Goal: Task Accomplishment & Management: Use online tool/utility

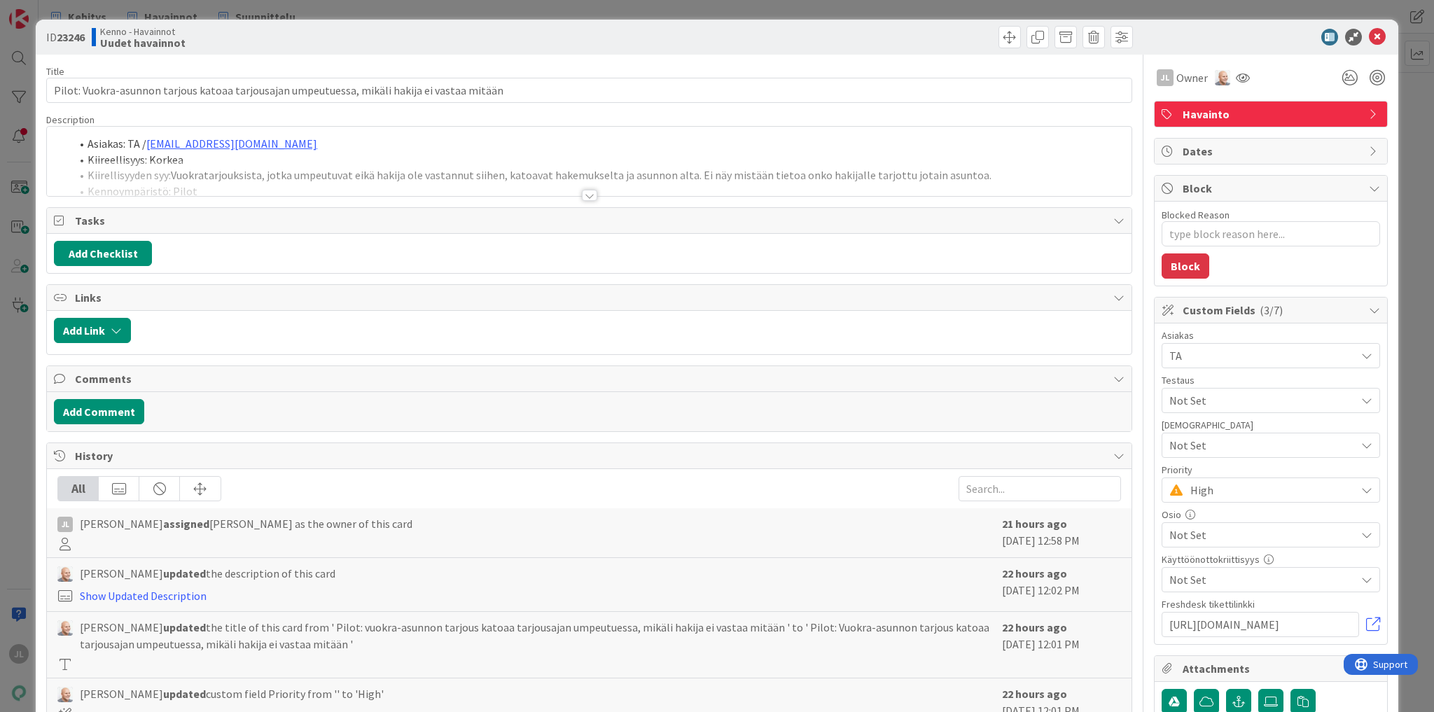
type textarea "x"
click at [452, 167] on div at bounding box center [589, 178] width 1085 height 36
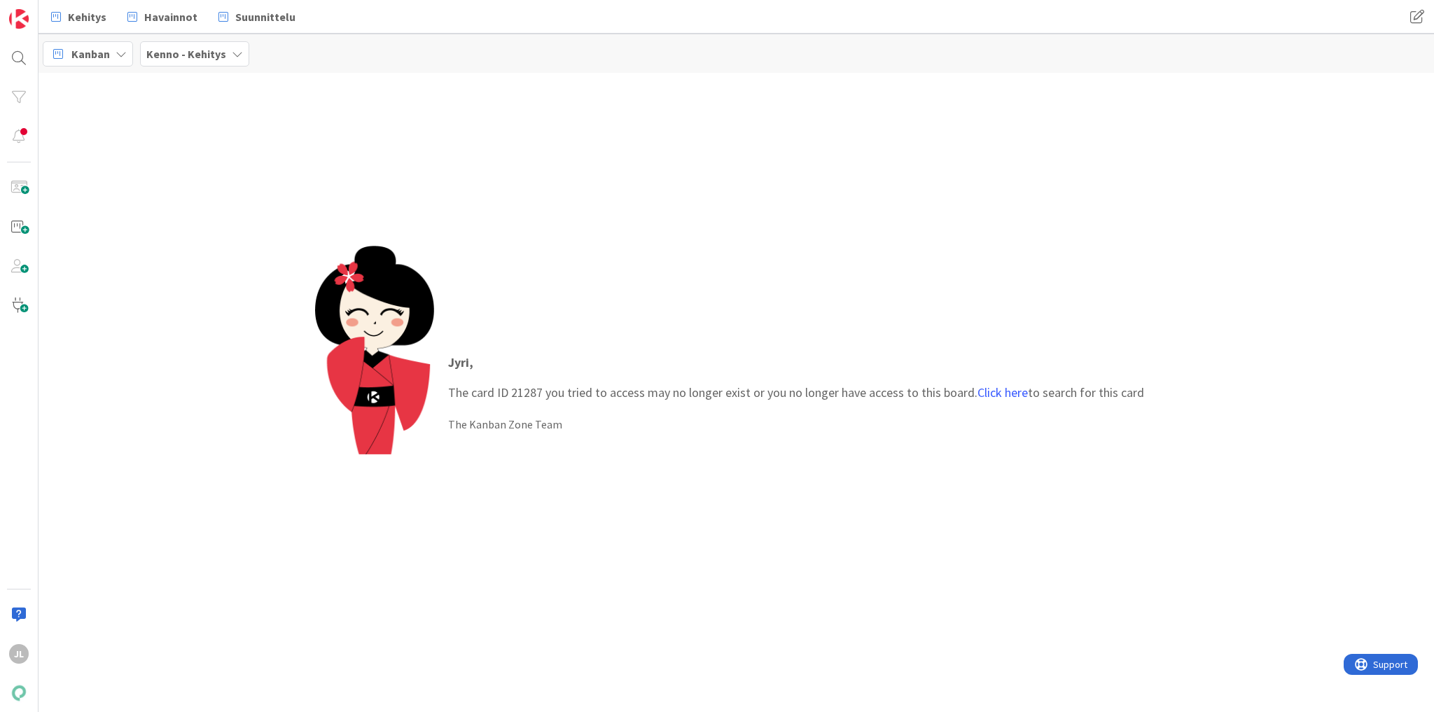
click at [531, 396] on p "Jyri , The card ID 21287 you tried to access may no longer exist or you no long…" at bounding box center [796, 377] width 696 height 49
click at [1022, 395] on link "Click here" at bounding box center [1002, 392] width 50 height 16
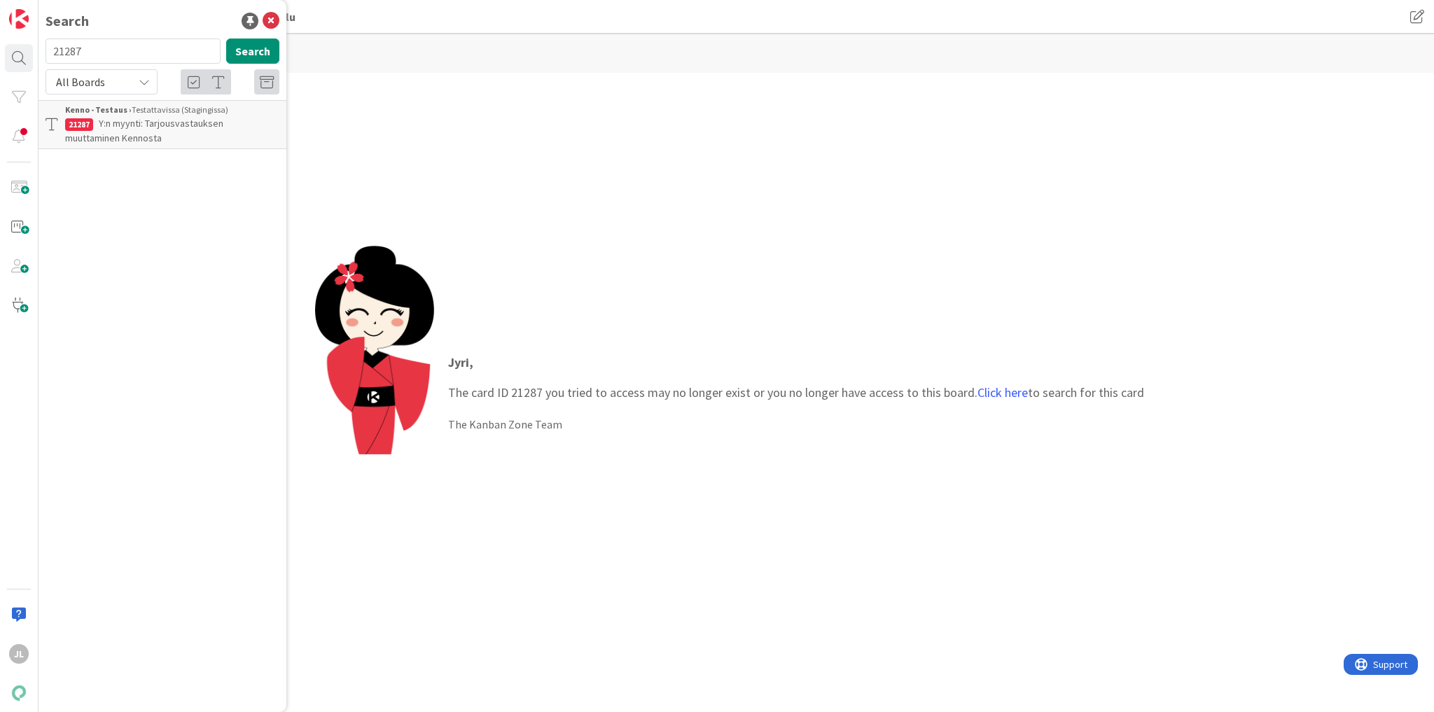
click at [186, 121] on span "Y:n myynti: Tarjousvastauksen muuttaminen Kennosta" at bounding box center [144, 130] width 158 height 27
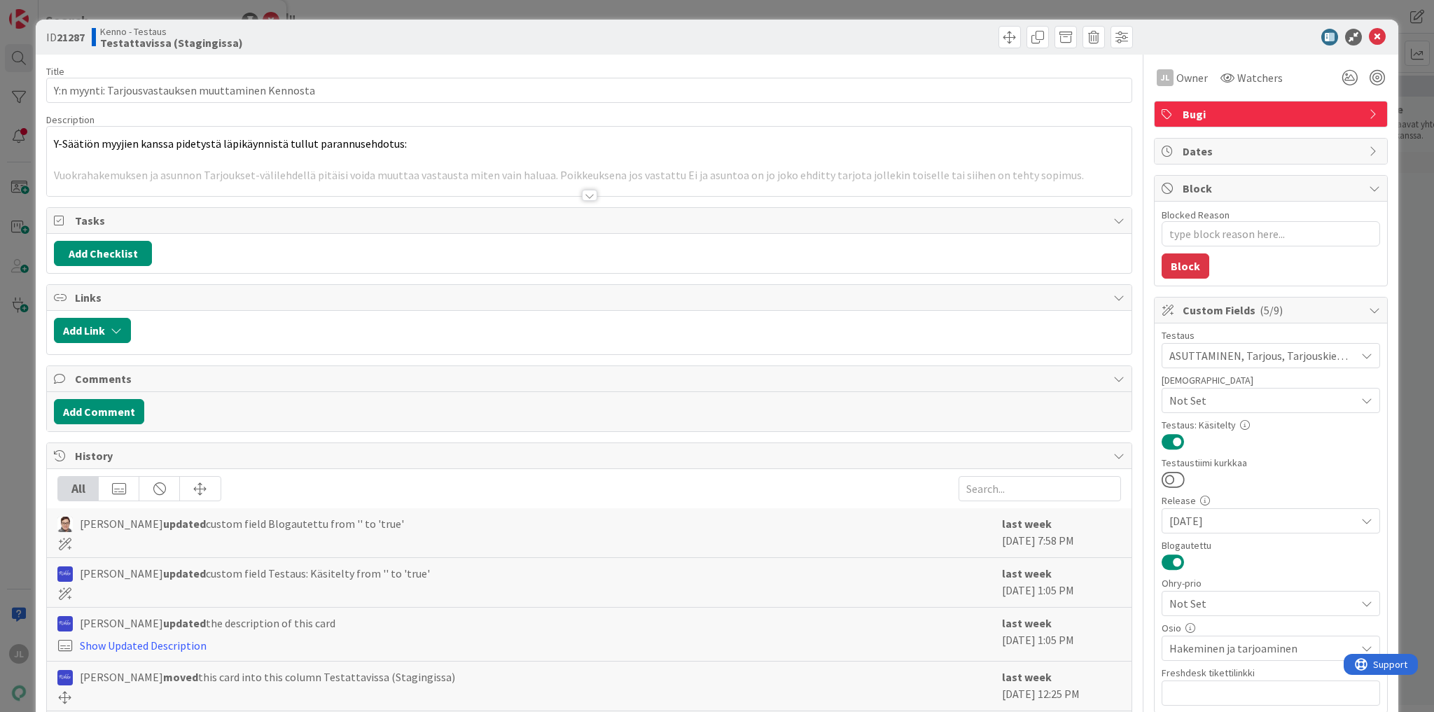
click at [413, 162] on div at bounding box center [589, 178] width 1085 height 36
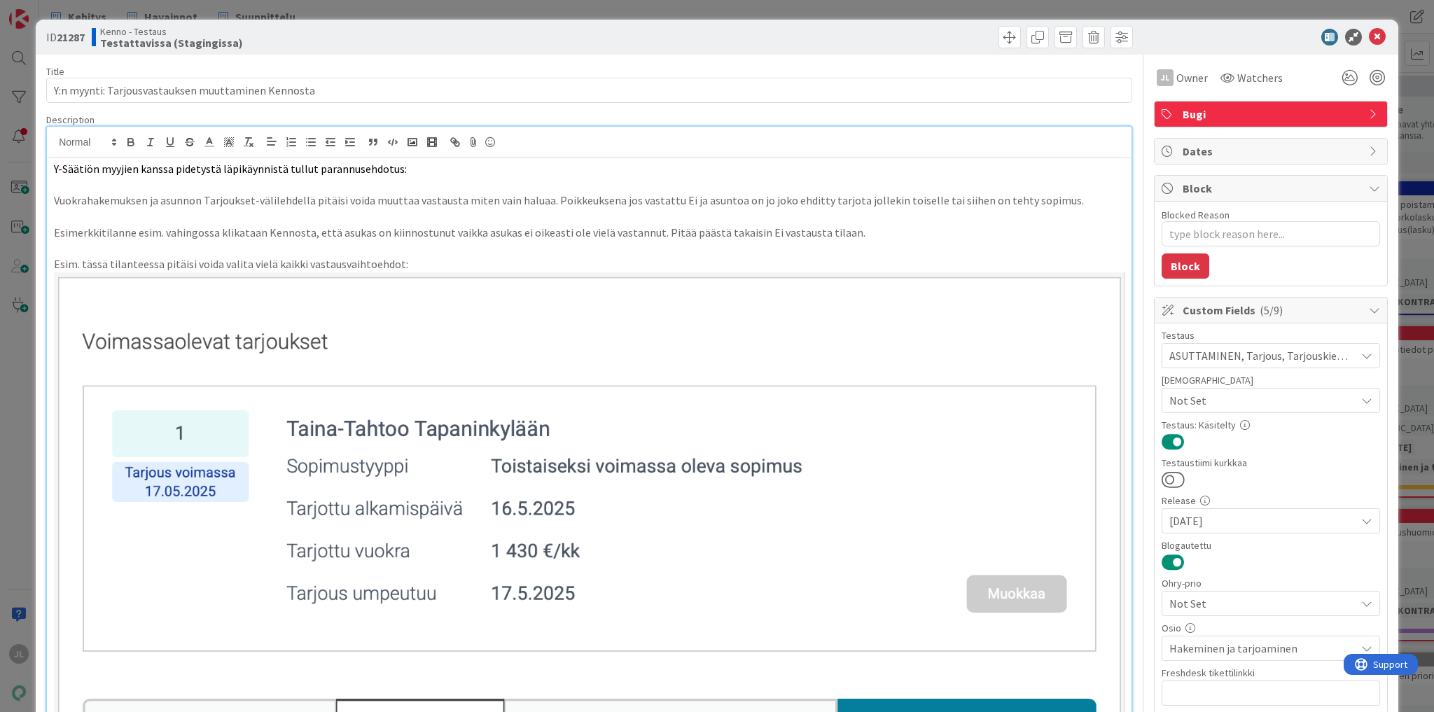
click at [411, 153] on div at bounding box center [589, 143] width 1085 height 32
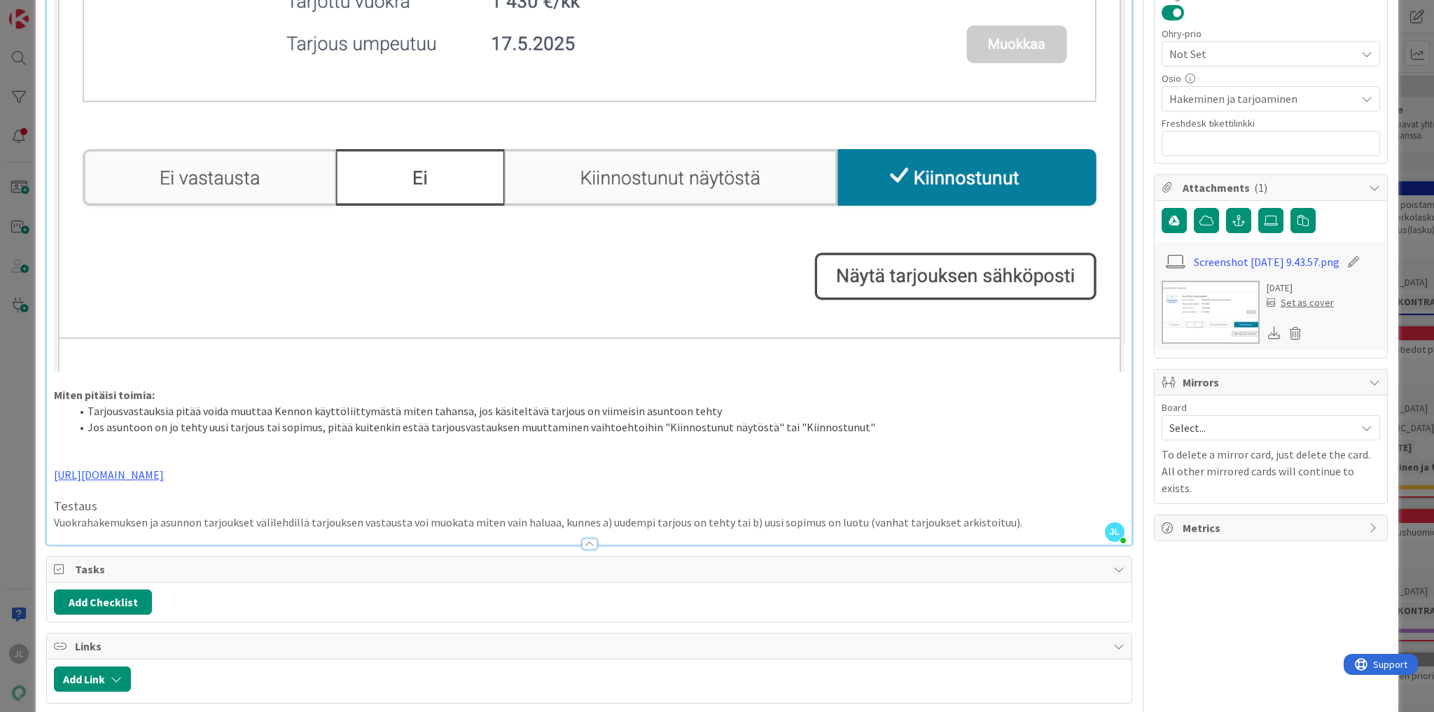
scroll to position [560, 0]
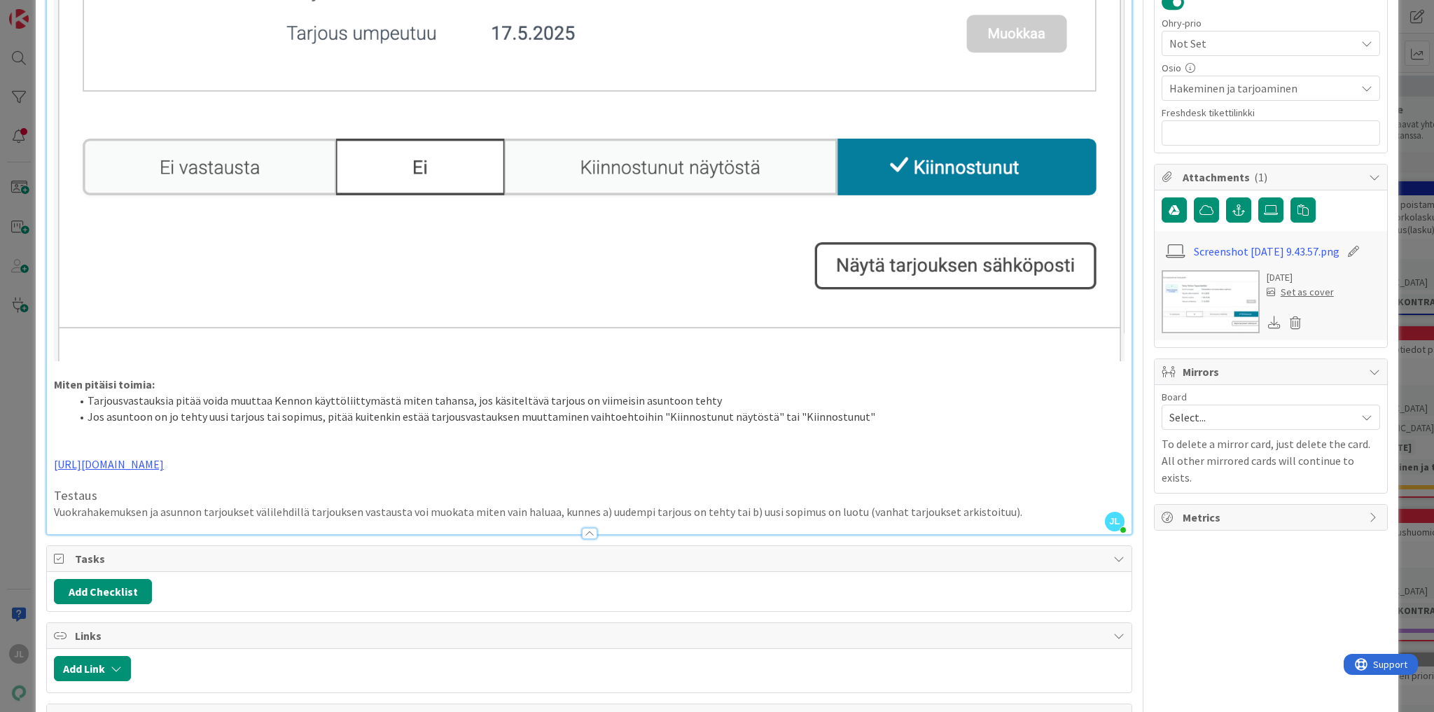
type textarea "x"
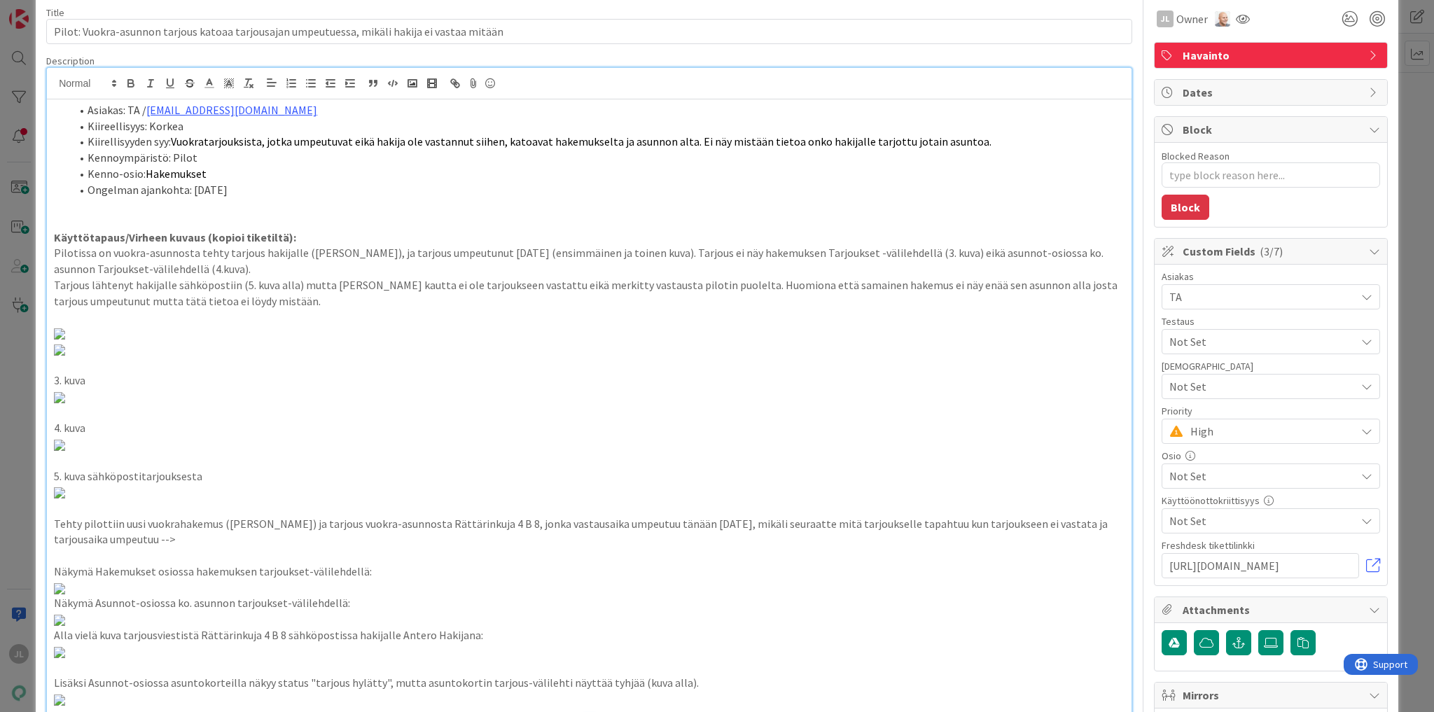
scroll to position [56, 0]
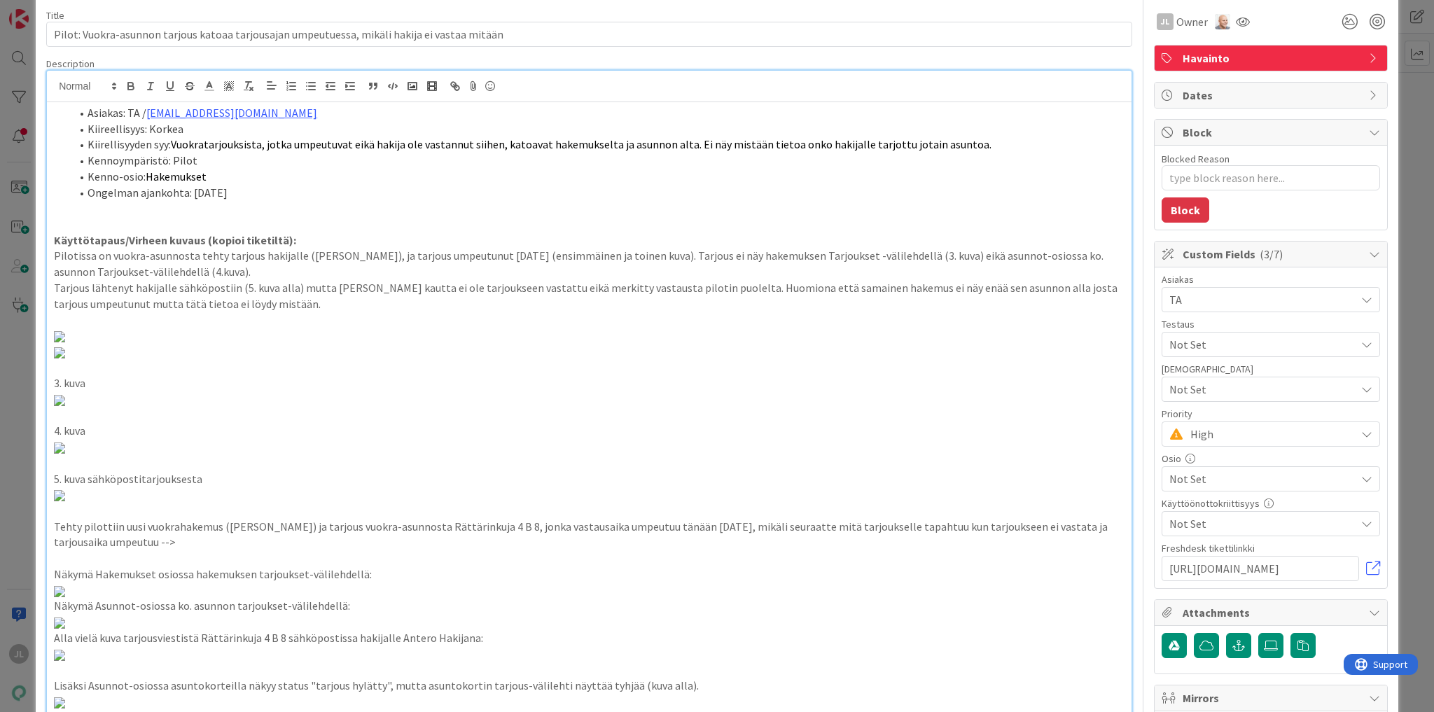
type textarea "x"
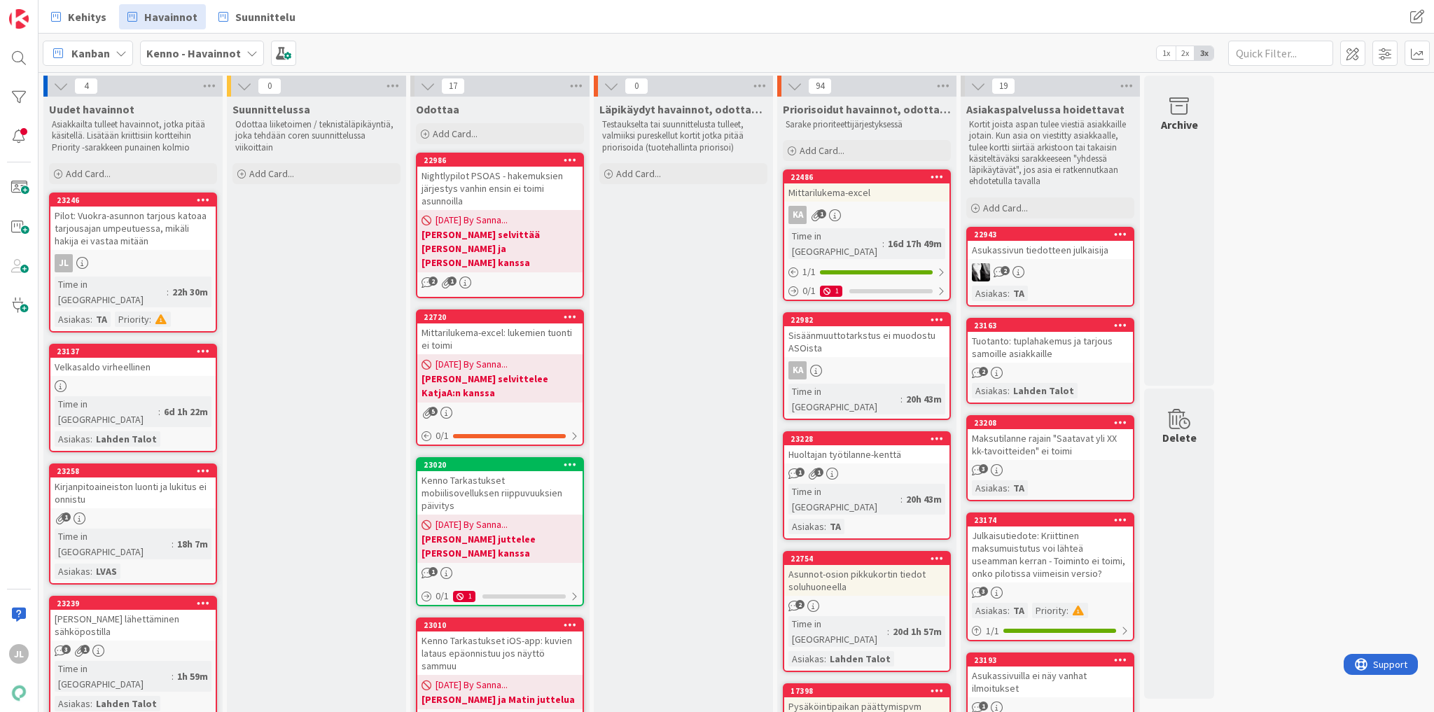
click at [137, 610] on div "[PERSON_NAME] lähettäminen sähköpostilla" at bounding box center [132, 625] width 165 height 31
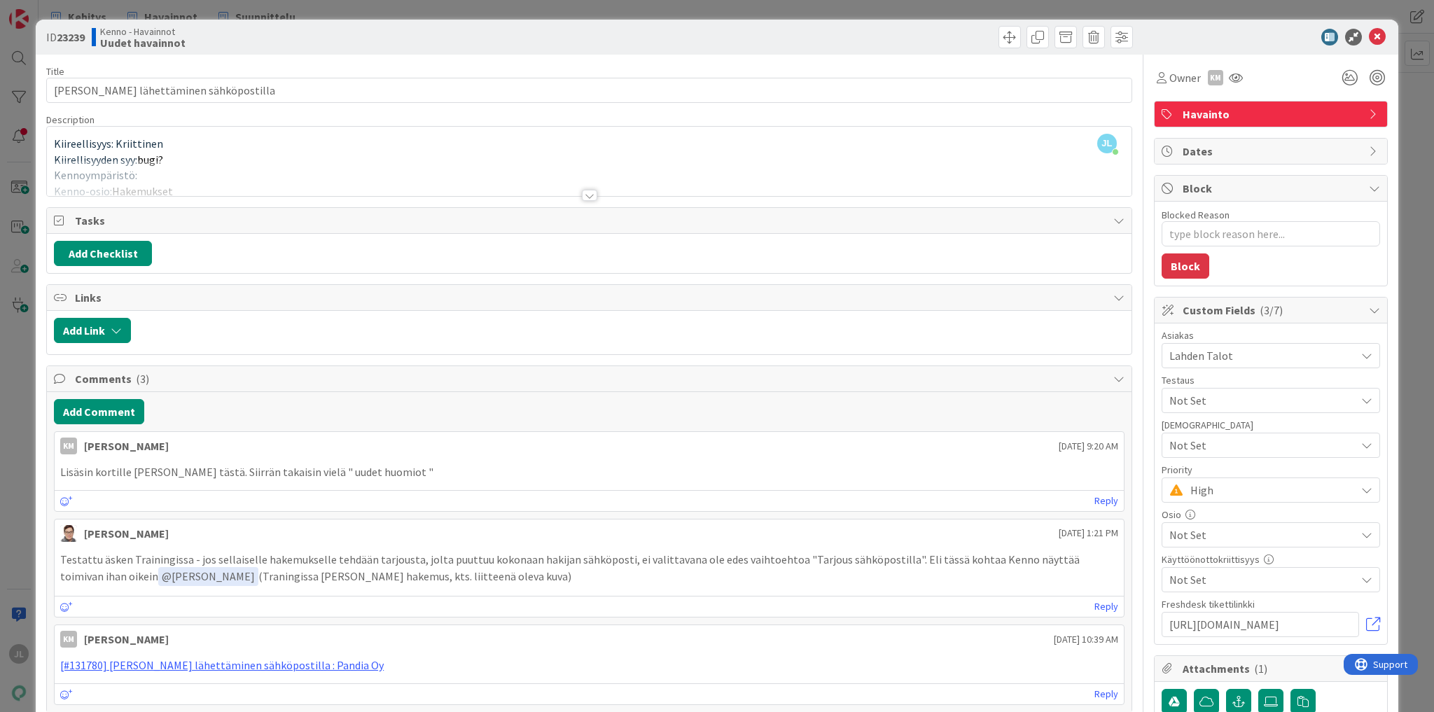
click at [284, 174] on div at bounding box center [589, 178] width 1085 height 36
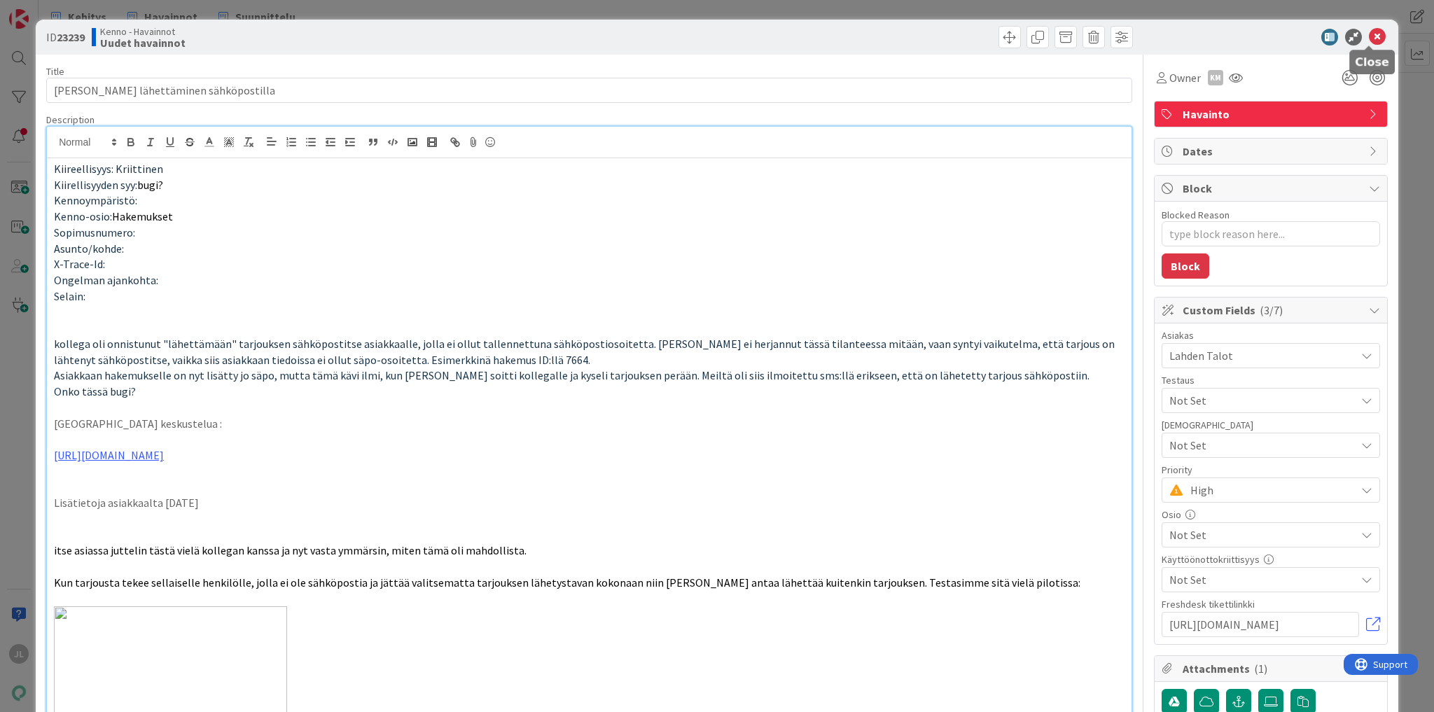
click at [1375, 36] on icon at bounding box center [1377, 37] width 17 height 17
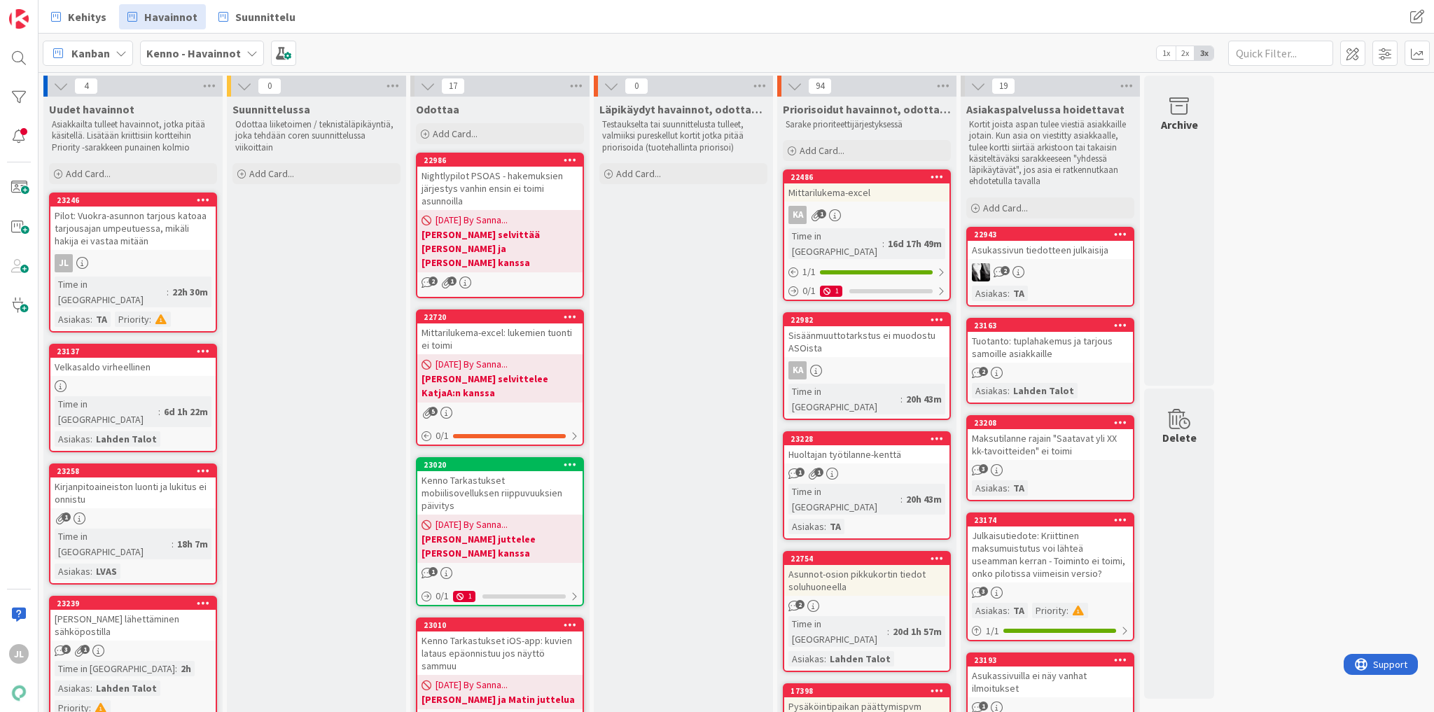
click at [141, 230] on div "Pilot: Vuokra-asunnon tarjous katoaa tarjousajan umpeutuessa, mikäli hakija ei …" at bounding box center [132, 228] width 165 height 43
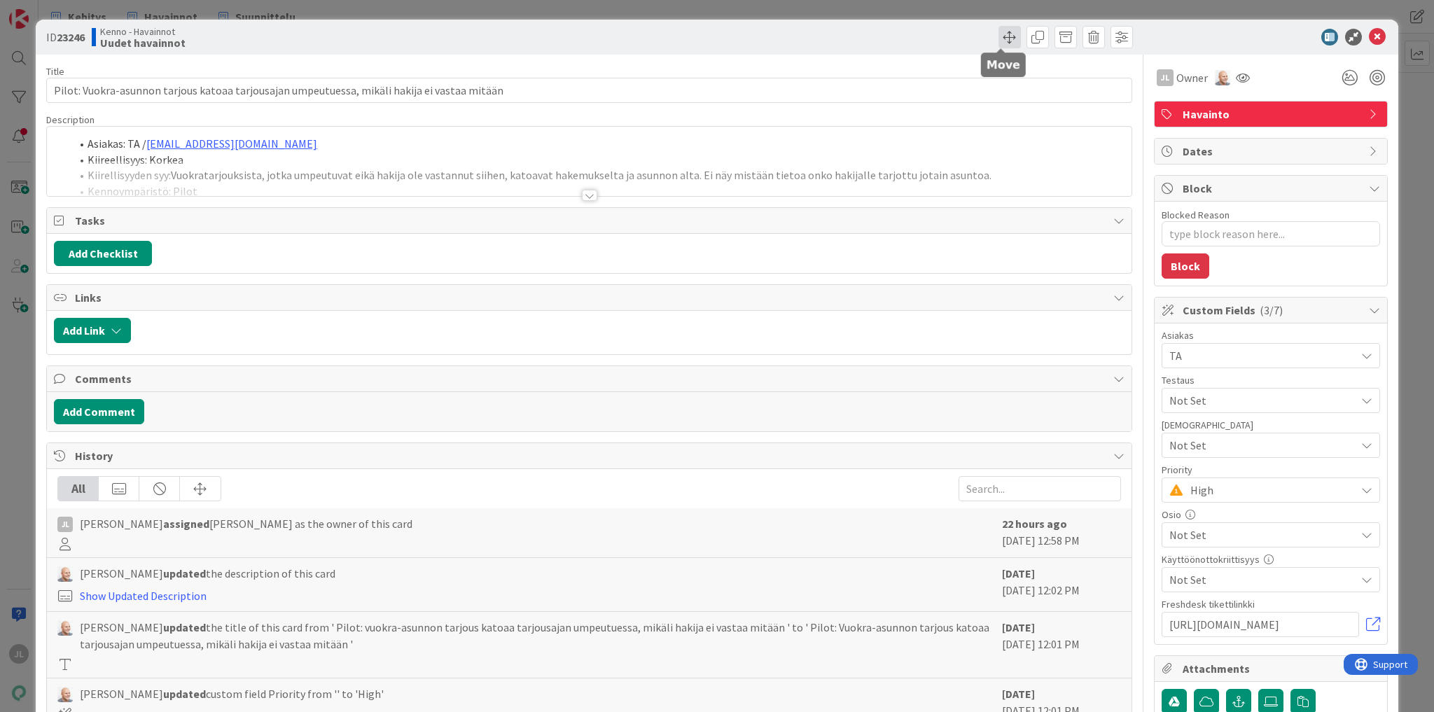
click at [1007, 38] on span at bounding box center [1009, 37] width 22 height 22
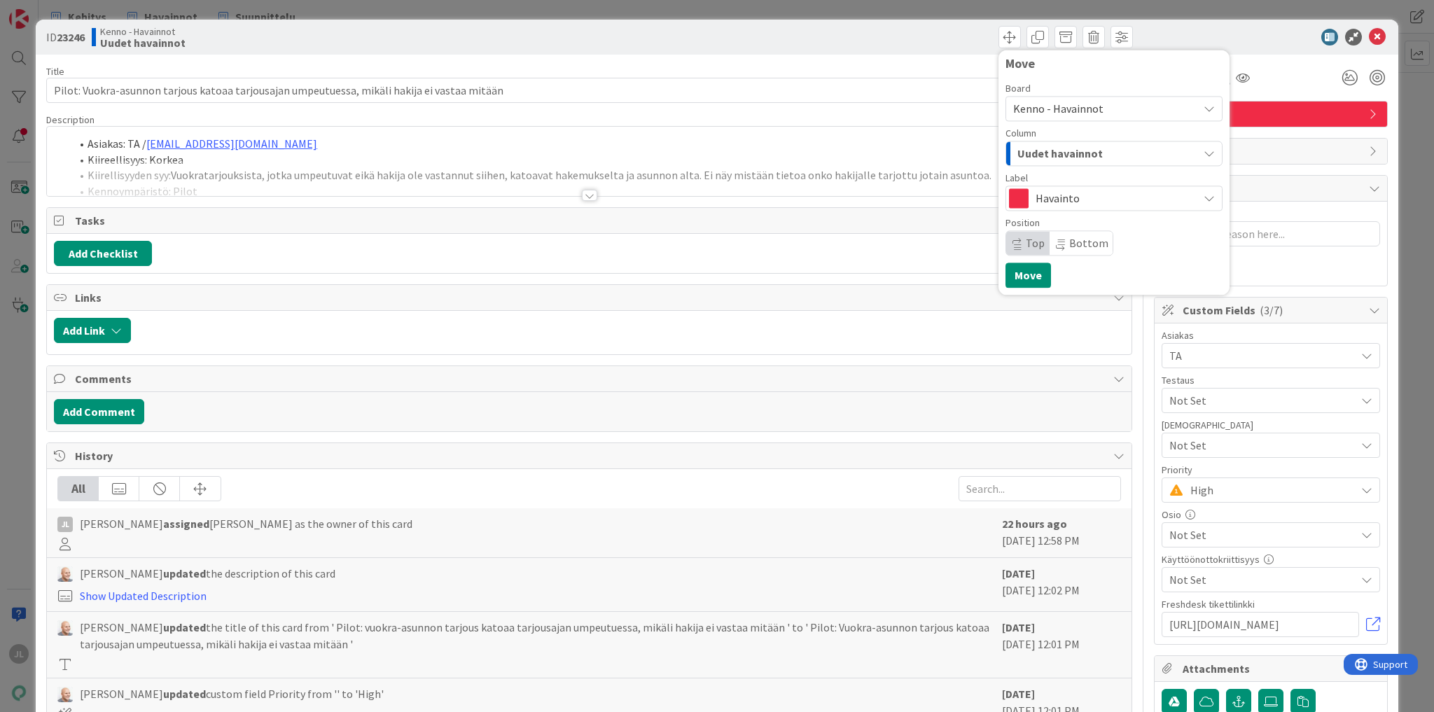
click at [1092, 107] on span "Kenno - Havainnot" at bounding box center [1102, 109] width 178 height 20
click at [1088, 71] on div "Move" at bounding box center [1113, 67] width 217 height 21
click at [1082, 148] on span "Uudet havainnot" at bounding box center [1059, 153] width 85 height 18
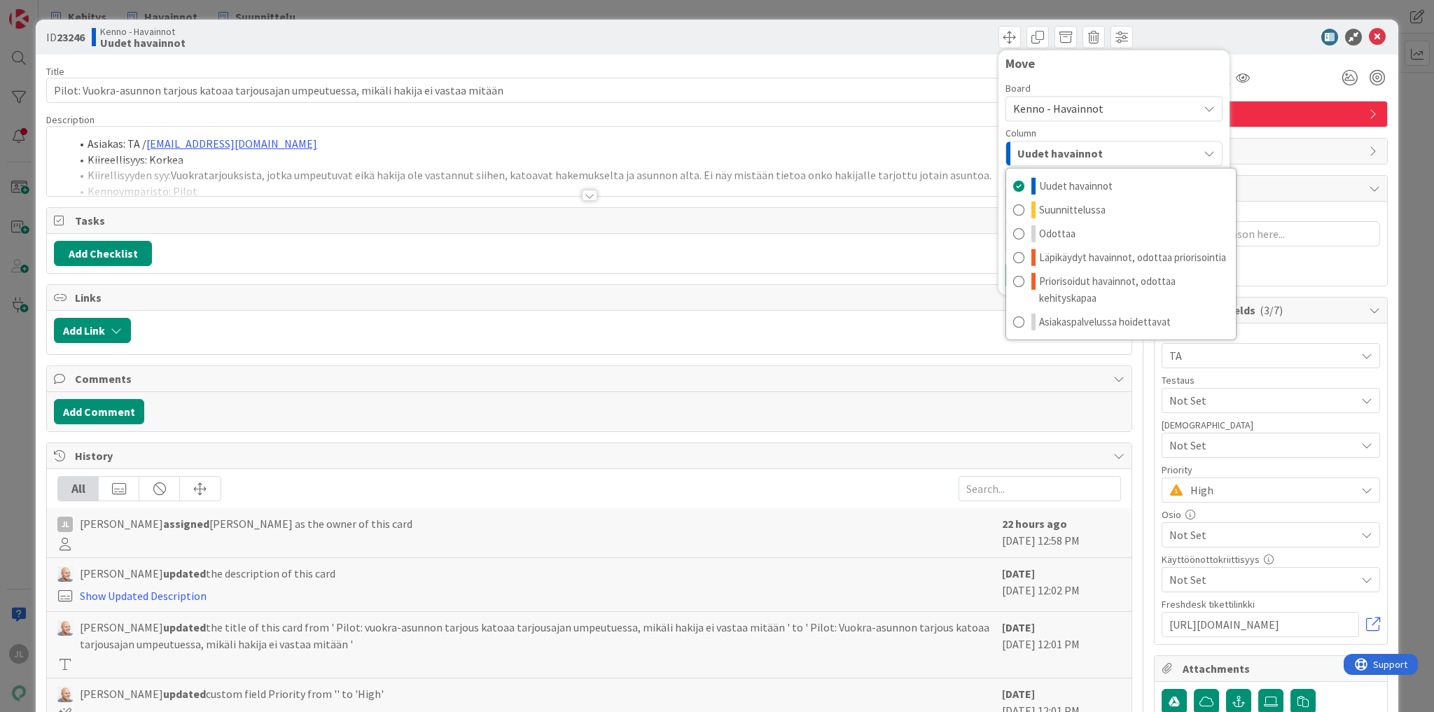
click at [1119, 81] on div "Board Kenno - Havainnot Kenno - Havainnot Kenno - Kehitys Kenno - Roadmap Kenno…" at bounding box center [1113, 167] width 217 height 178
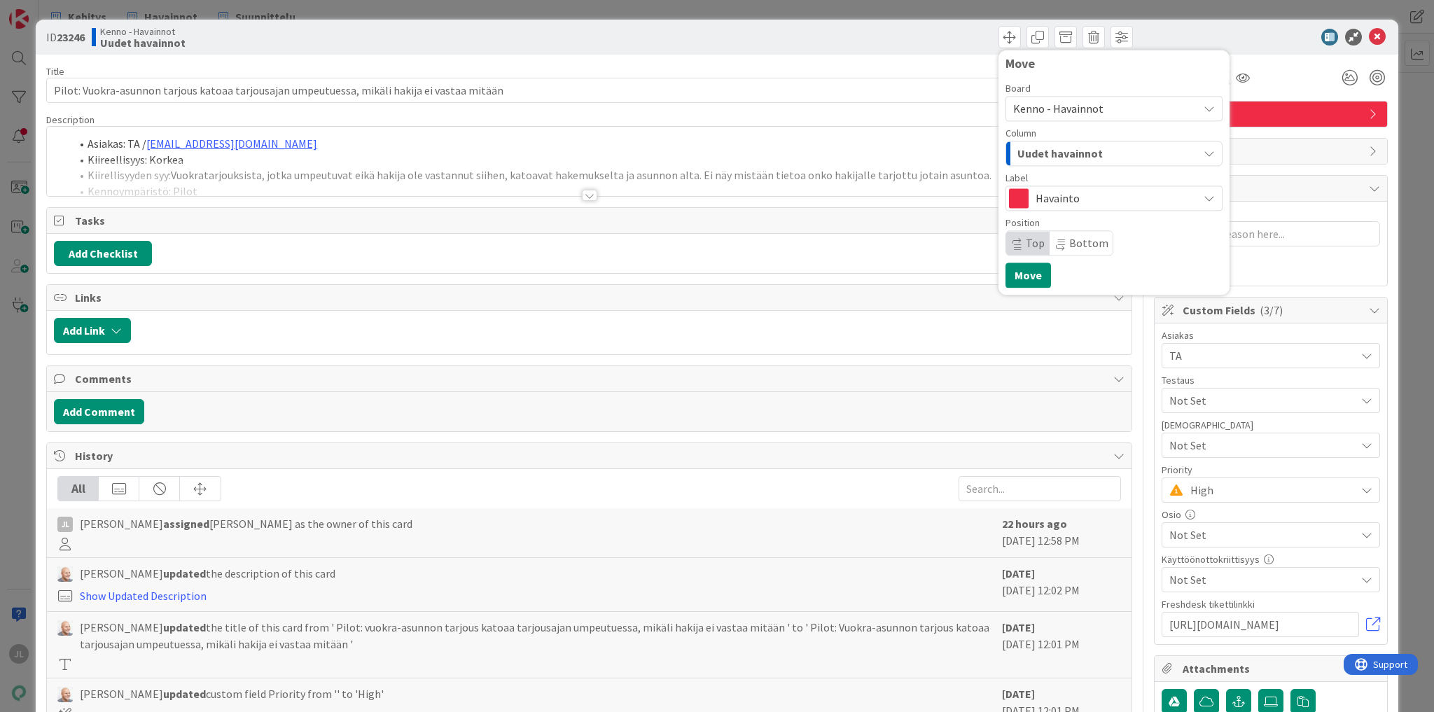
click at [1103, 118] on span "Kenno - Havainnot" at bounding box center [1102, 109] width 178 height 20
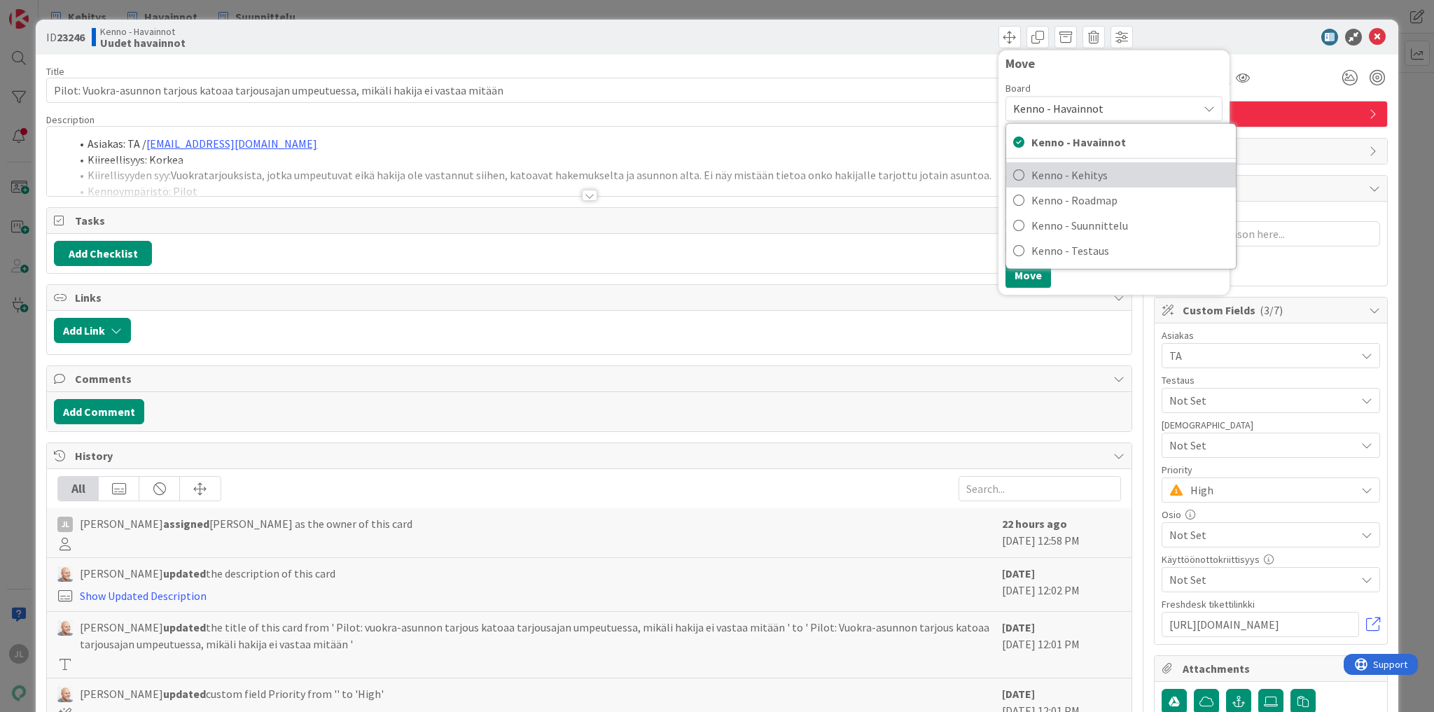
click at [1088, 168] on span "Kenno - Kehitys" at bounding box center [1129, 175] width 197 height 21
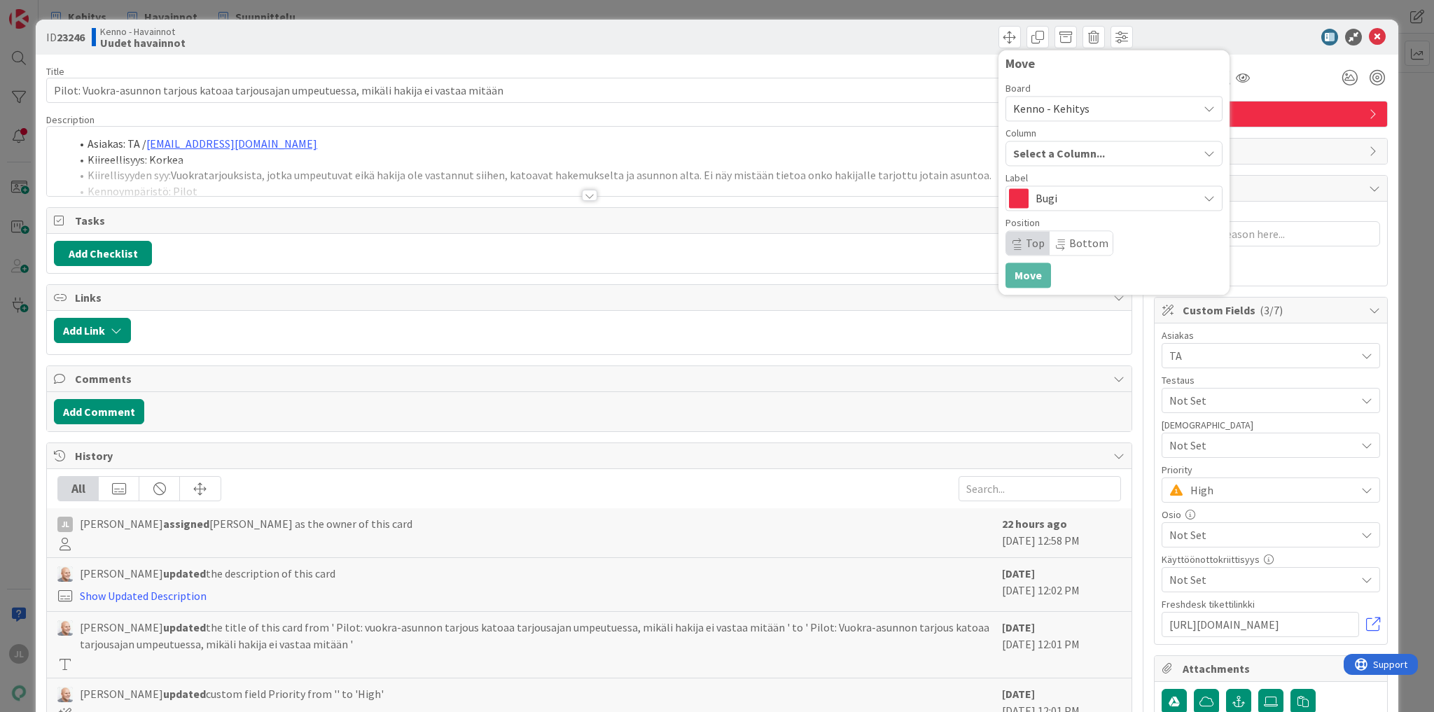
click at [1056, 155] on span "Select a Column..." at bounding box center [1059, 153] width 92 height 18
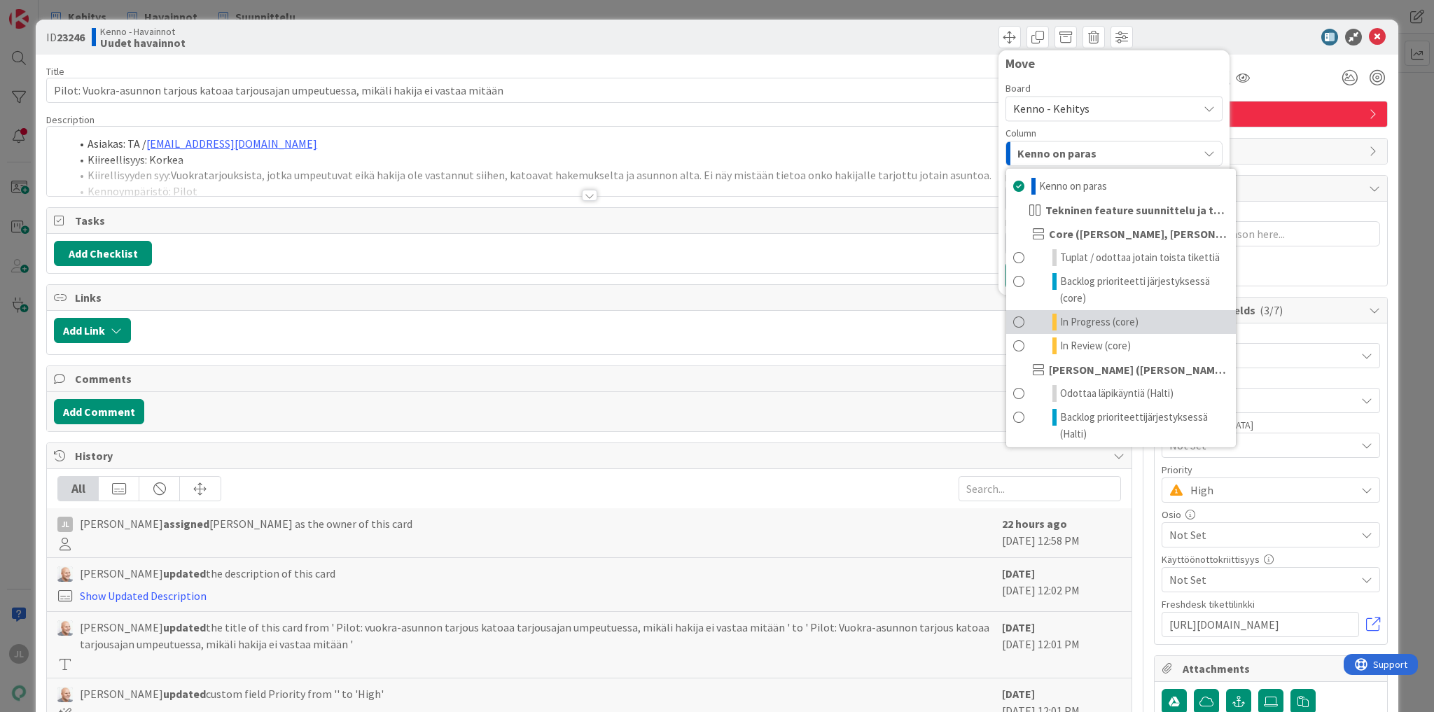
click at [1073, 326] on span "In Progress (core)" at bounding box center [1099, 322] width 78 height 17
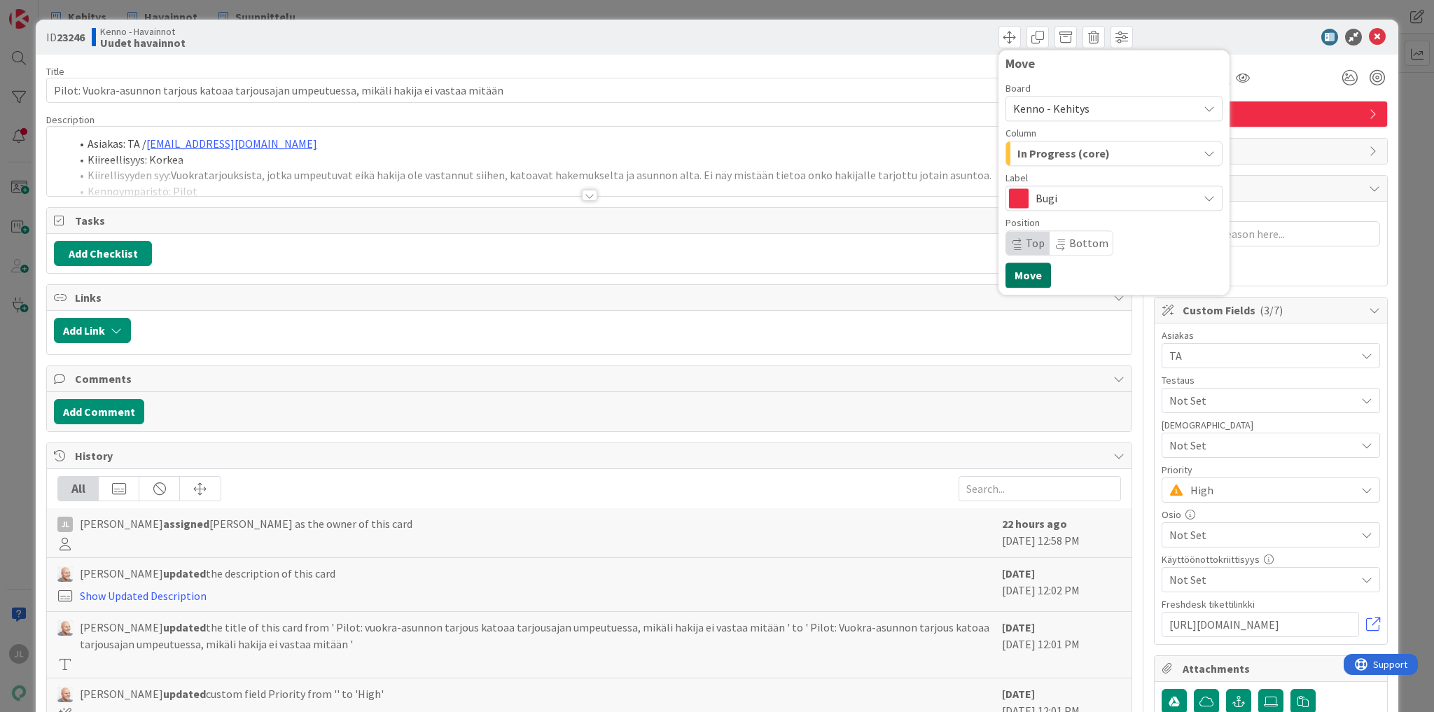
click at [1019, 272] on button "Move" at bounding box center [1028, 275] width 46 height 25
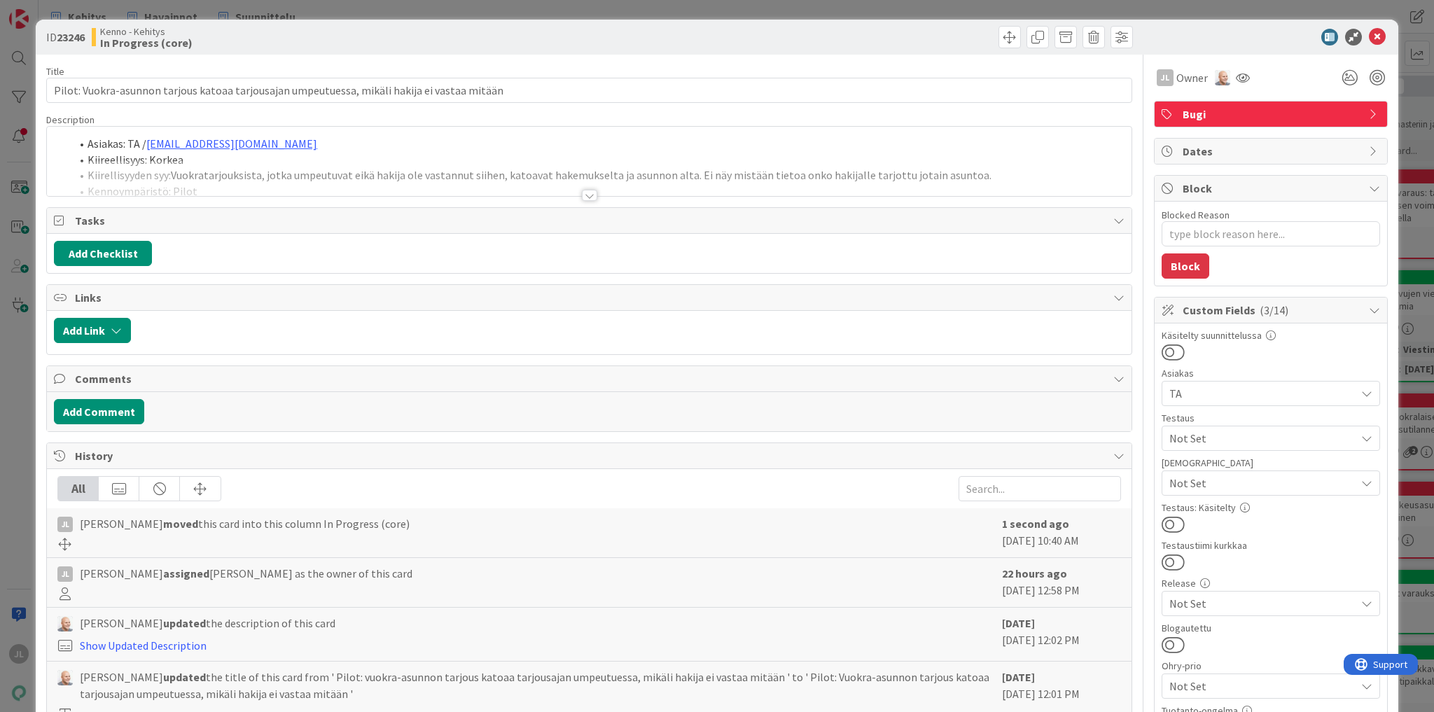
type textarea "x"
click at [1369, 37] on icon at bounding box center [1377, 37] width 17 height 17
drag, startPoint x: 485, startPoint y: 161, endPoint x: 499, endPoint y: 163, distance: 14.2
click at [485, 161] on div at bounding box center [589, 178] width 1085 height 36
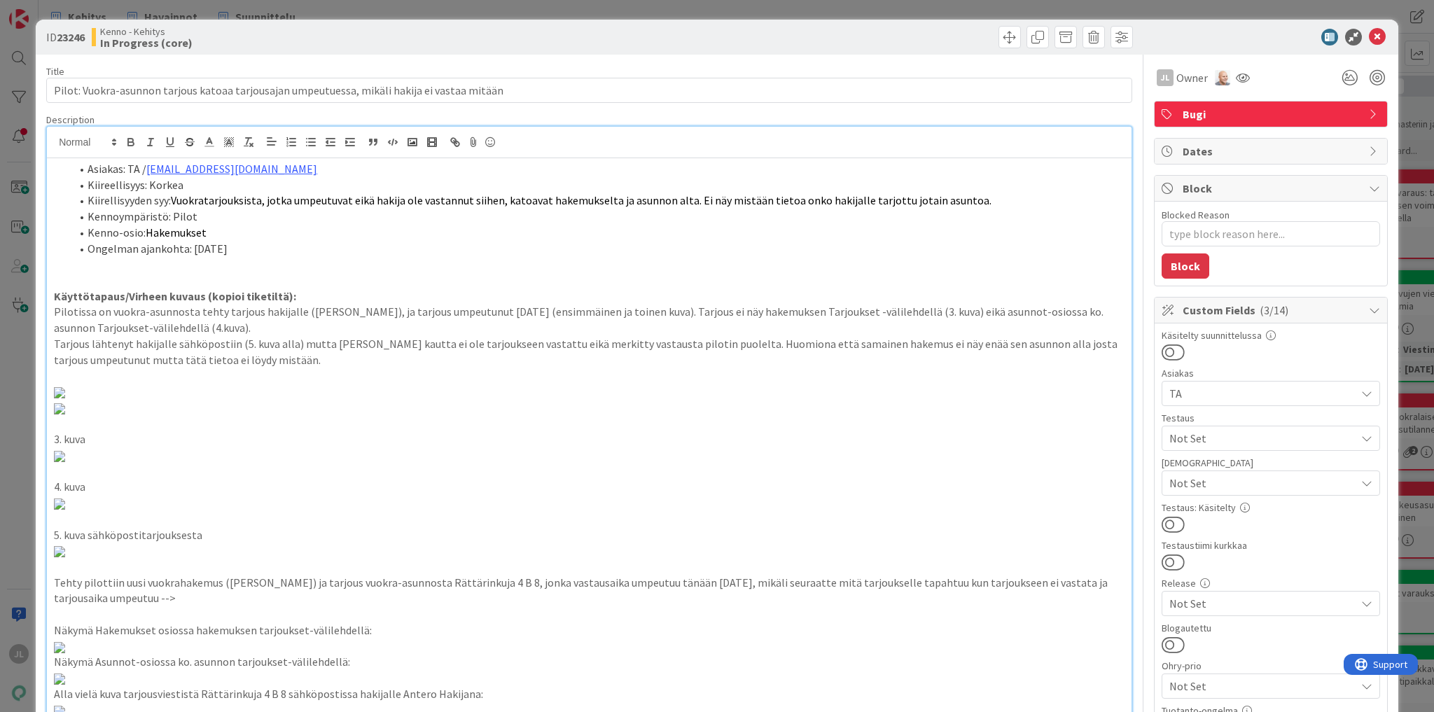
click at [499, 163] on li "Asiakas: TA / [EMAIL_ADDRESS][DOMAIN_NAME]" at bounding box center [598, 169] width 1054 height 16
type textarea "x"
